Goal: Task Accomplishment & Management: Manage account settings

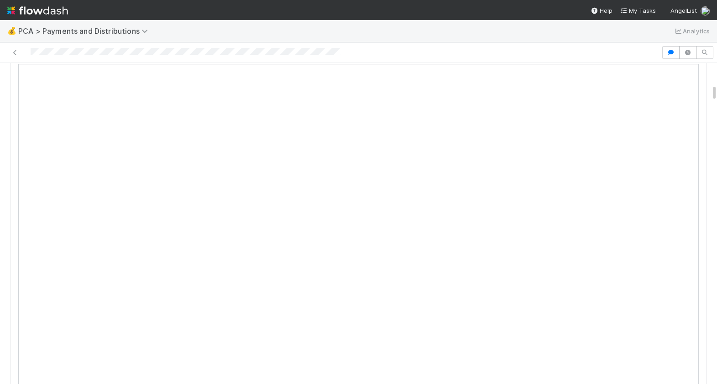
scroll to position [498, 0]
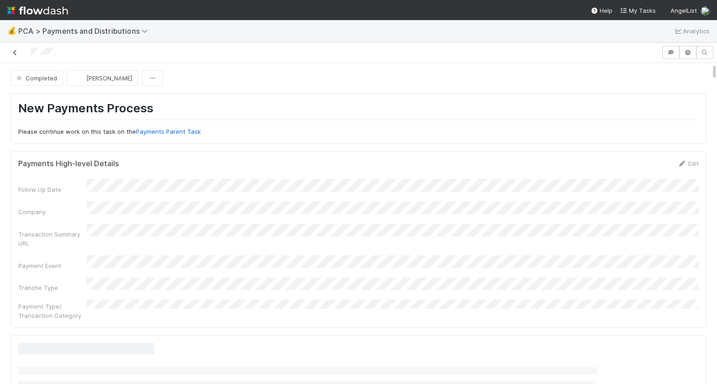
click at [13, 52] on icon at bounding box center [14, 53] width 9 height 6
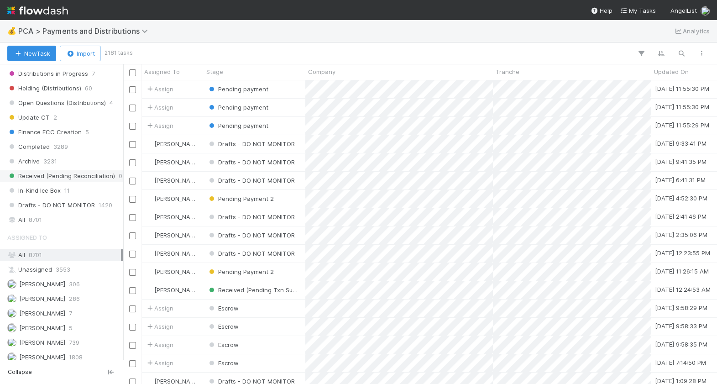
scroll to position [664, 0]
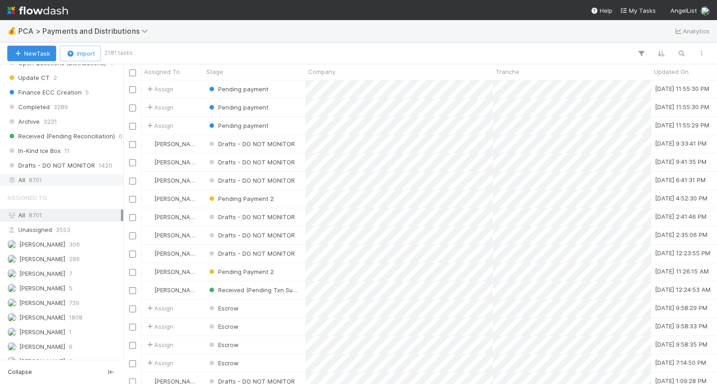
click at [42, 175] on span "8701" at bounding box center [35, 179] width 13 height 11
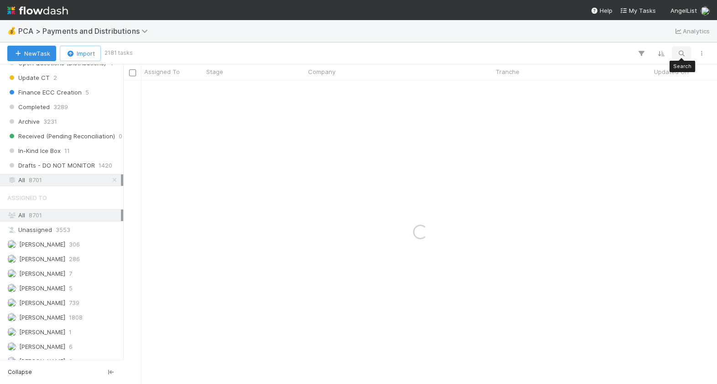
click at [683, 52] on icon "button" at bounding box center [681, 53] width 9 height 8
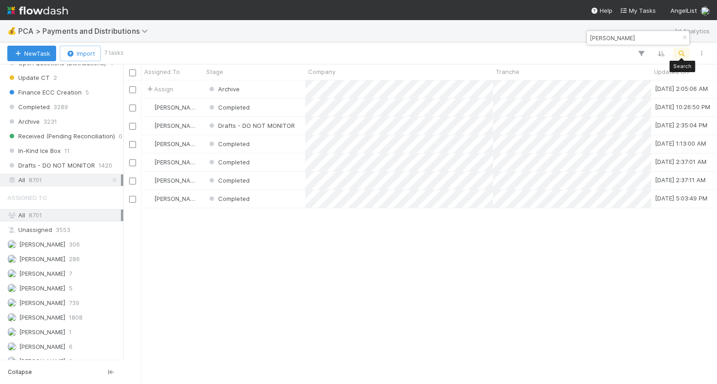
scroll to position [304, 593]
type input "wintermute"
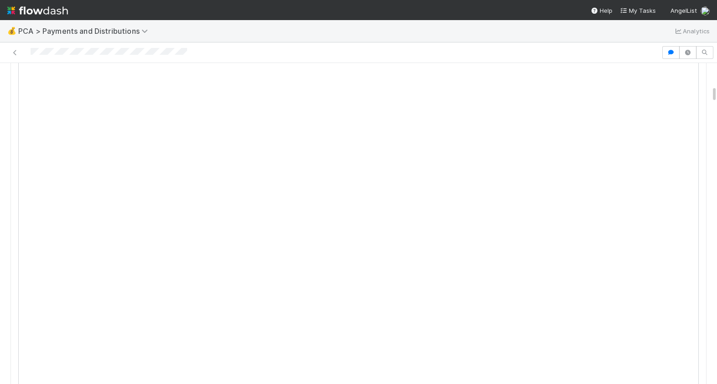
scroll to position [507, 0]
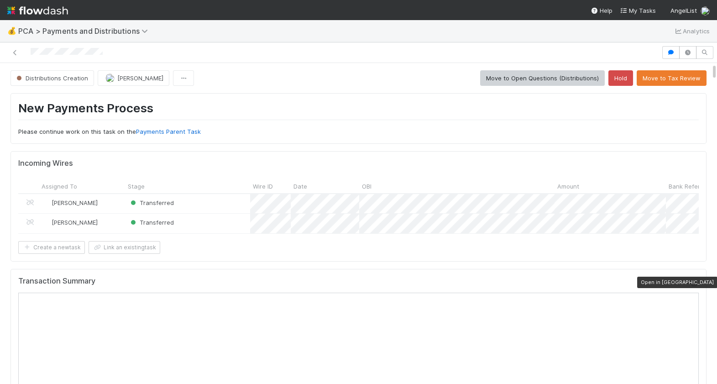
click at [695, 283] on icon at bounding box center [694, 283] width 9 height 6
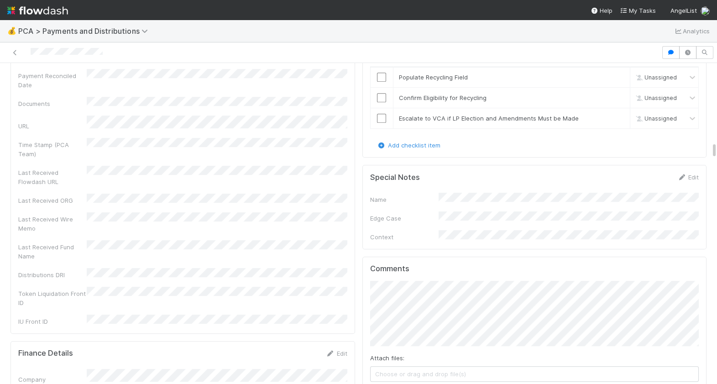
scroll to position [1530, 0]
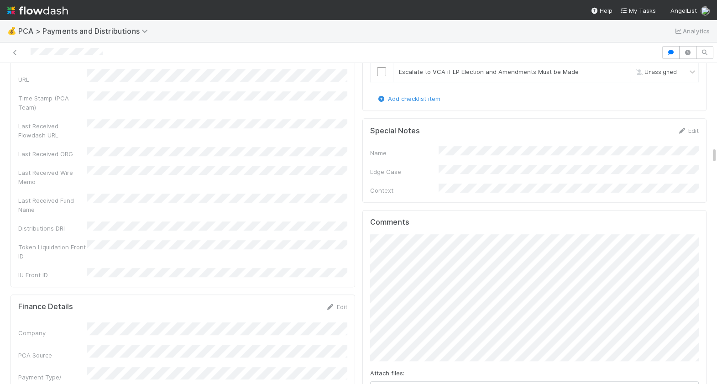
scroll to position [1563, 0]
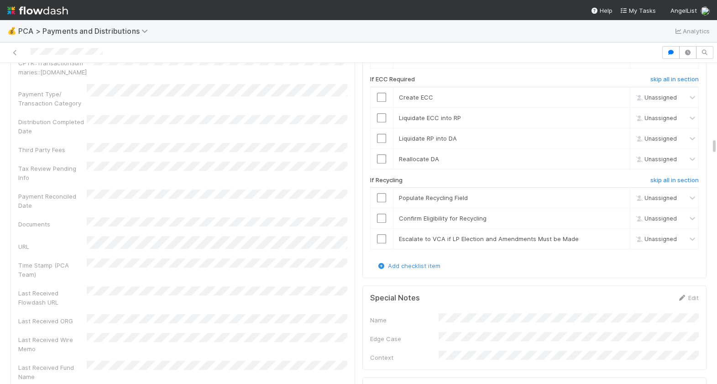
scroll to position [1388, 0]
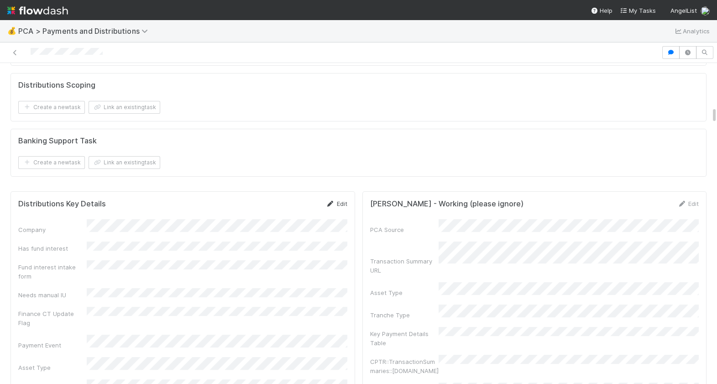
click at [338, 203] on link "Edit" at bounding box center [336, 203] width 21 height 7
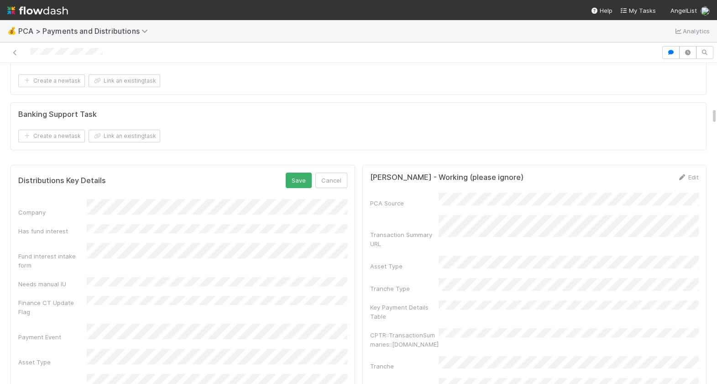
scroll to position [849, 0]
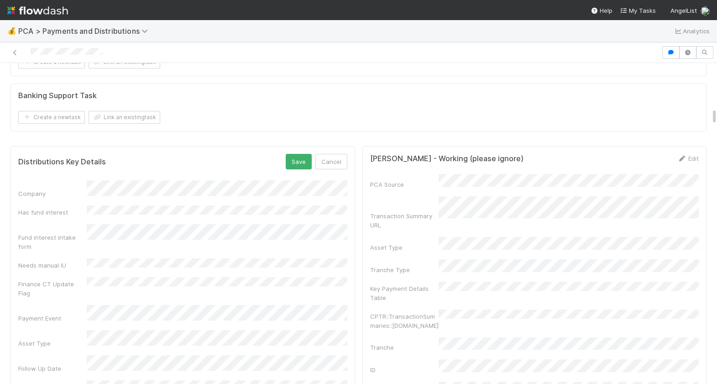
click at [301, 166] on button "Save" at bounding box center [299, 162] width 26 height 16
drag, startPoint x: 119, startPoint y: 55, endPoint x: 26, endPoint y: 55, distance: 92.7
click at [27, 55] on div at bounding box center [331, 52] width 654 height 13
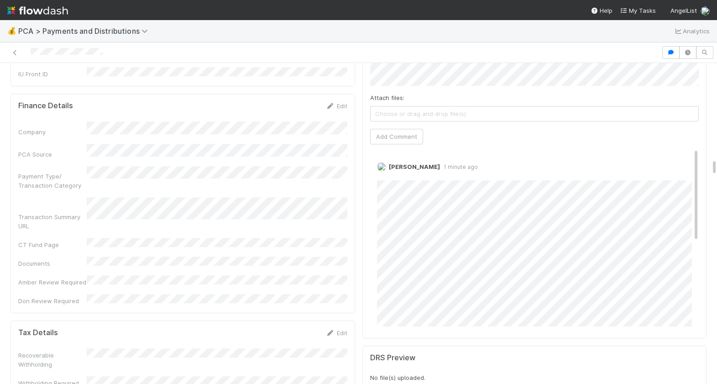
scroll to position [1760, 0]
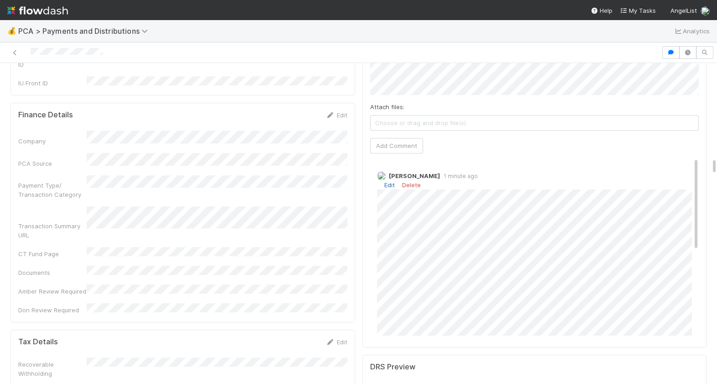
click at [389, 181] on link "Edit" at bounding box center [389, 184] width 10 height 7
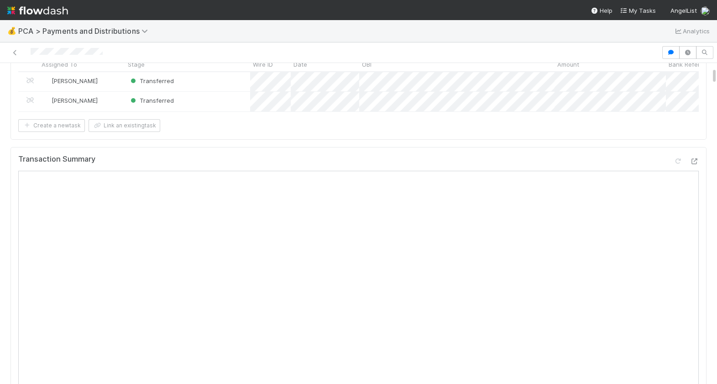
scroll to position [0, 0]
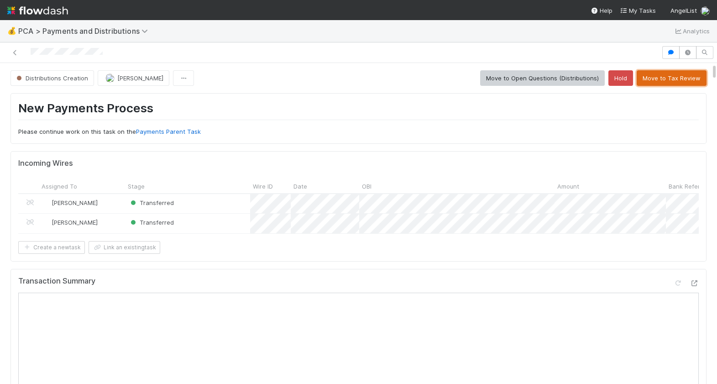
click at [651, 79] on button "Move to Tax Review" at bounding box center [672, 78] width 70 height 16
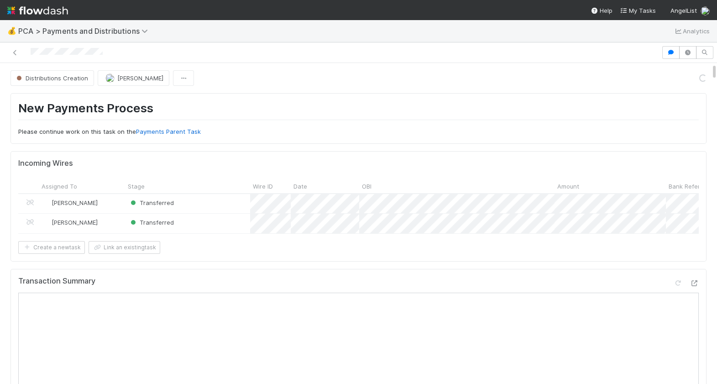
drag, startPoint x: 104, startPoint y: 52, endPoint x: 29, endPoint y: 53, distance: 74.4
click at [30, 53] on div at bounding box center [331, 52] width 654 height 13
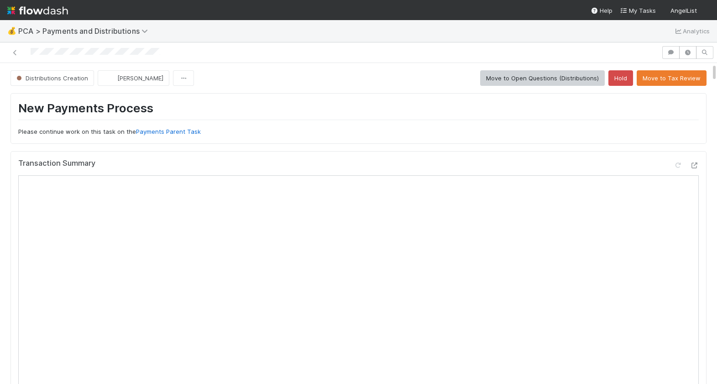
click at [30, 53] on div at bounding box center [331, 52] width 654 height 13
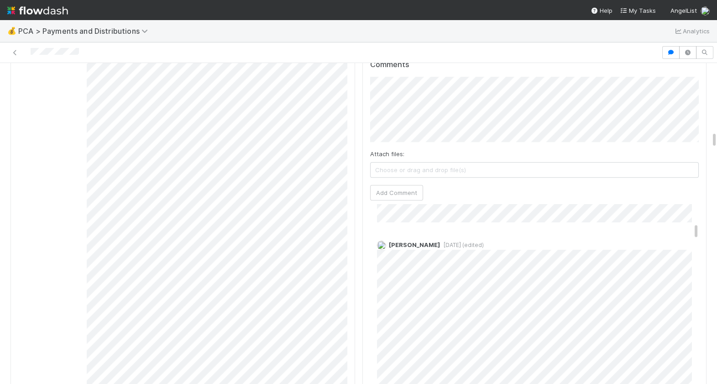
scroll to position [503, 0]
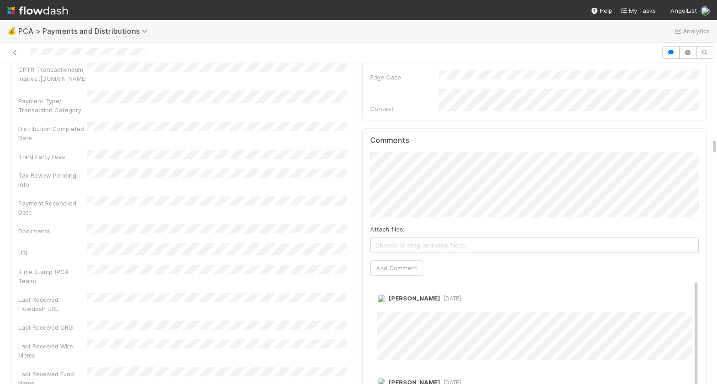
scroll to position [1419, 0]
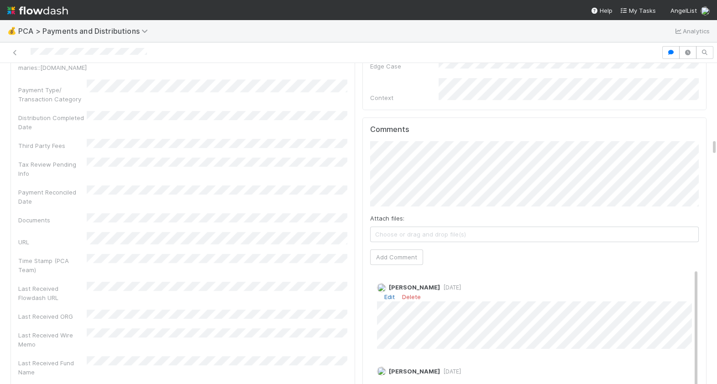
click at [391, 293] on link "Edit" at bounding box center [389, 296] width 10 height 7
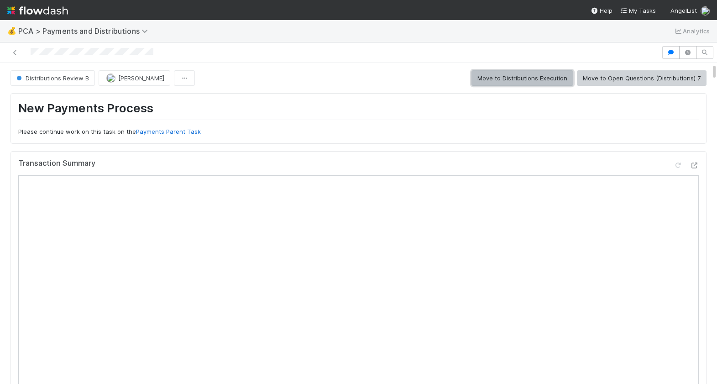
click at [540, 79] on button "Move to Distributions Execution" at bounding box center [523, 78] width 102 height 16
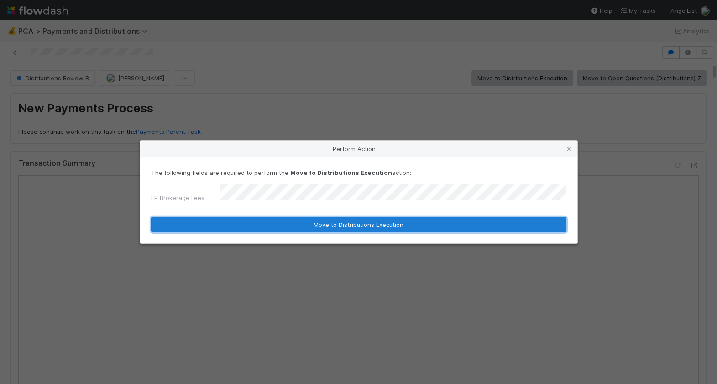
click at [301, 219] on button "Move to Distributions Execution" at bounding box center [358, 225] width 415 height 16
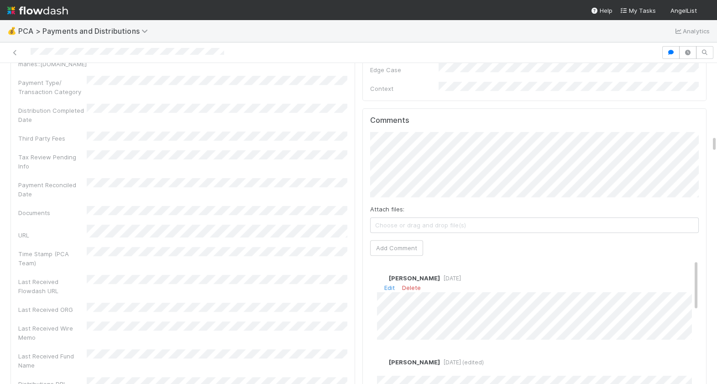
scroll to position [1324, 0]
click at [390, 283] on link "Edit" at bounding box center [389, 286] width 10 height 7
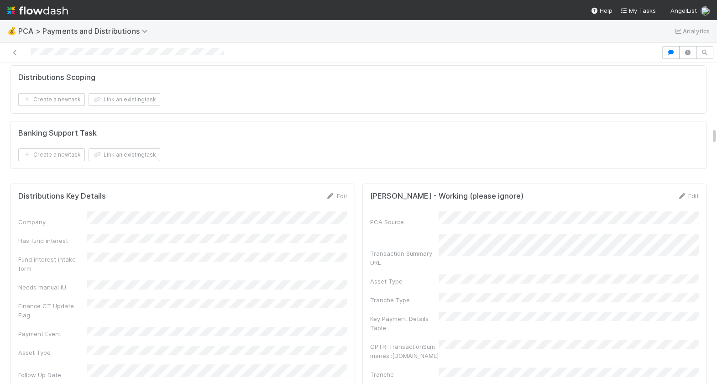
scroll to position [0, 0]
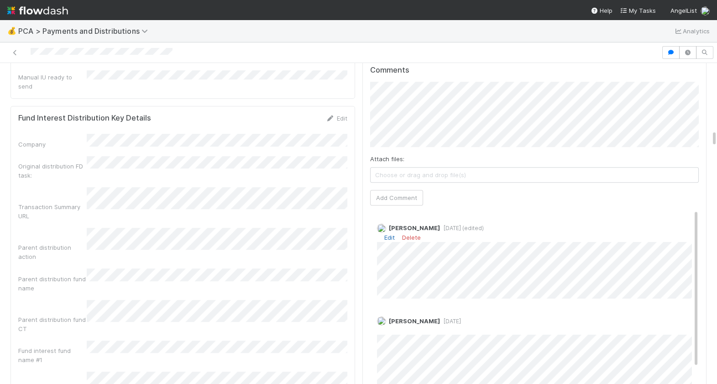
click at [390, 234] on link "Edit" at bounding box center [389, 237] width 10 height 7
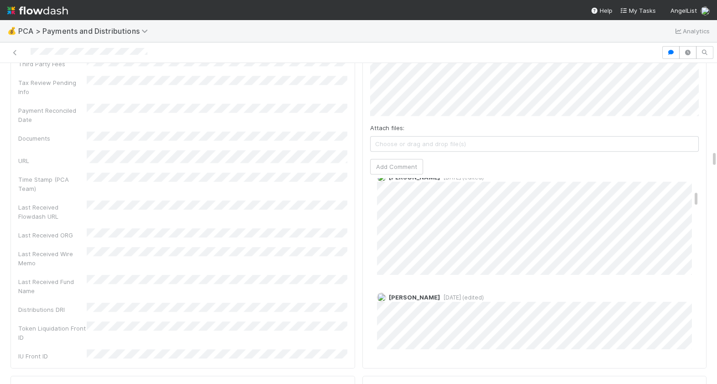
scroll to position [178, 0]
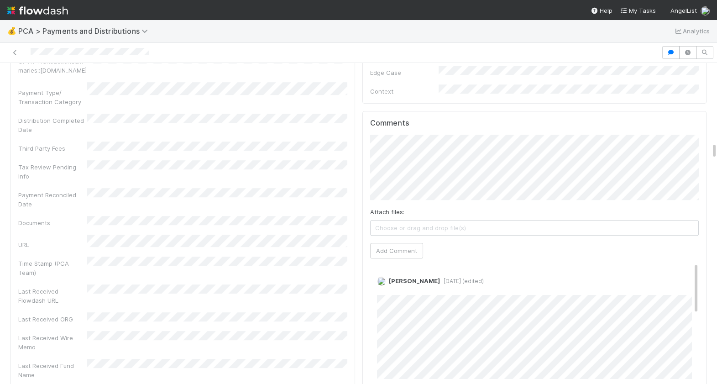
scroll to position [1526, 0]
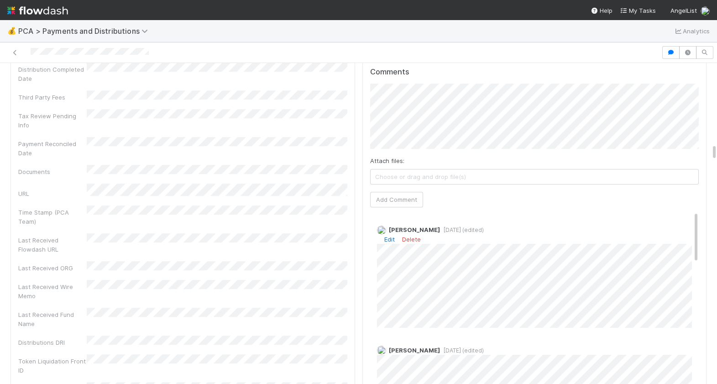
click at [388, 236] on link "Edit" at bounding box center [389, 239] width 10 height 7
click at [373, 294] on div "Berkley Cade 6 days ago (edited)" at bounding box center [534, 274] width 329 height 113
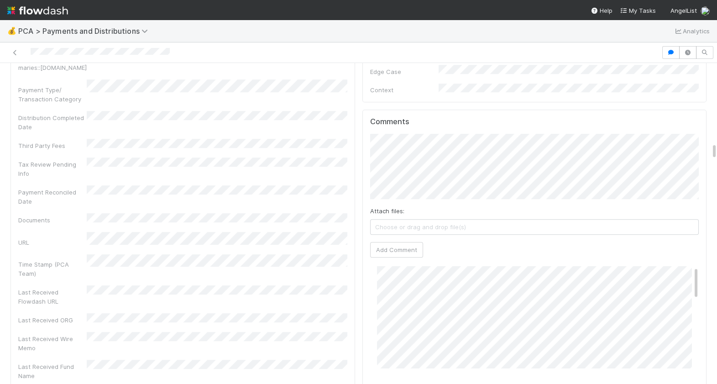
scroll to position [28, 0]
click at [389, 257] on link "Edit" at bounding box center [389, 260] width 10 height 7
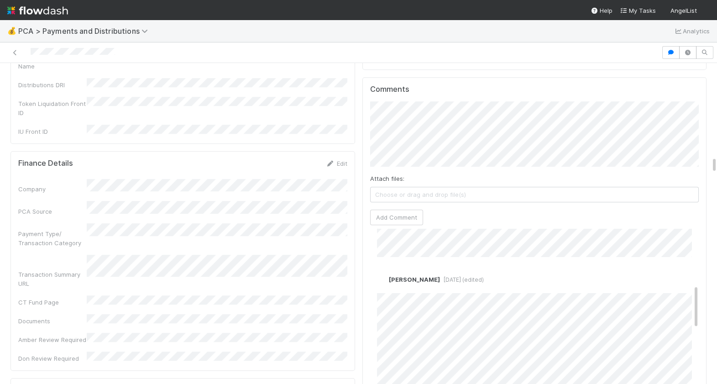
scroll to position [231, 0]
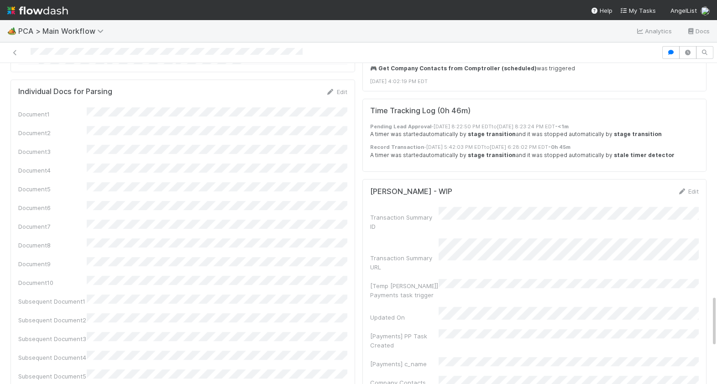
scroll to position [1661, 0]
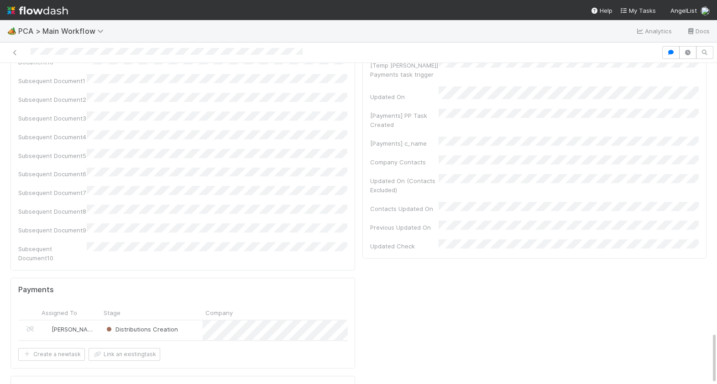
click at [181, 320] on div "Distributions Creation" at bounding box center [152, 329] width 102 height 19
